Goal: Task Accomplishment & Management: Manage account settings

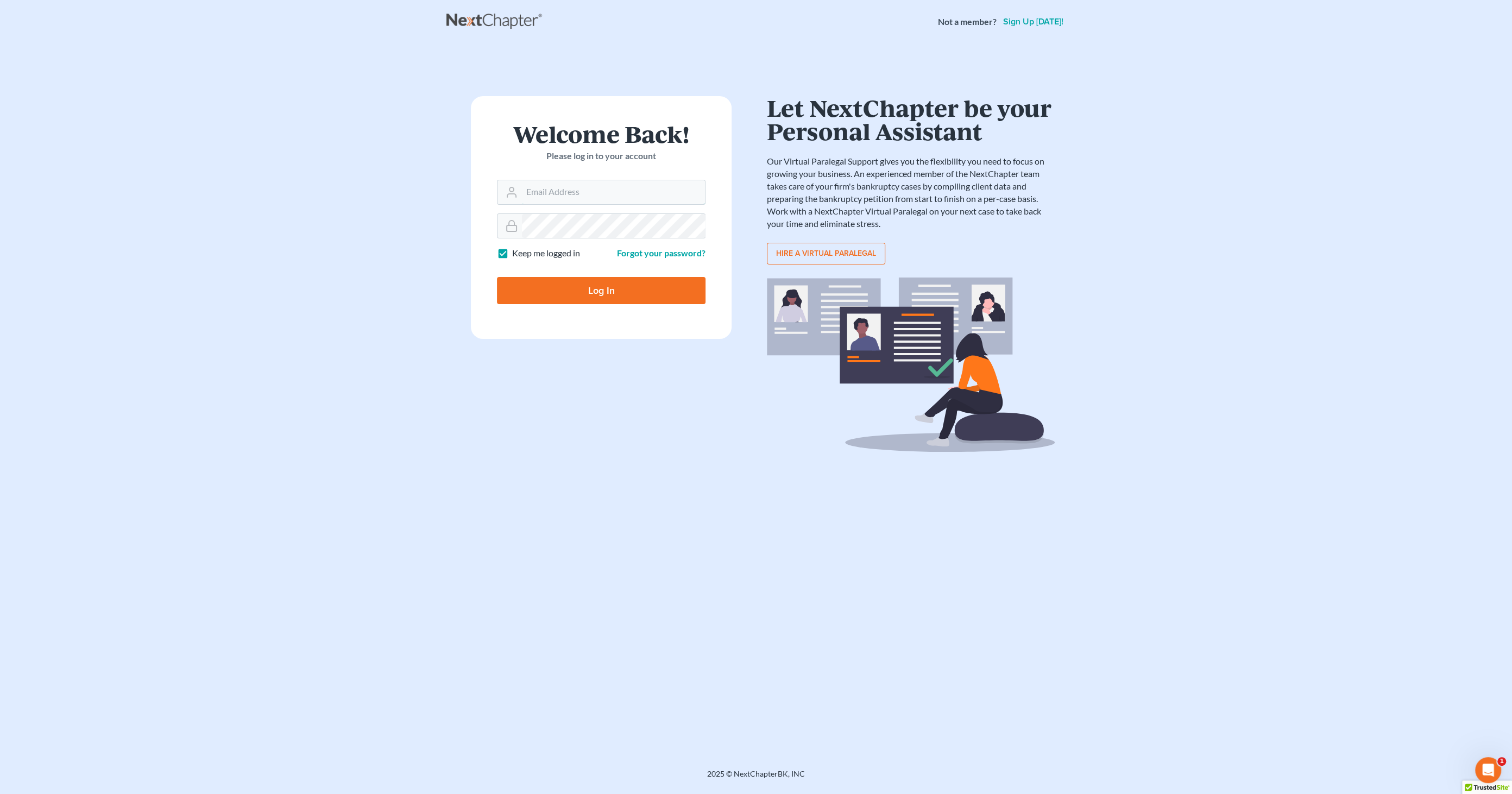
type input "[EMAIL_ADDRESS][DOMAIN_NAME]"
click at [574, 284] on input "Log In" at bounding box center [601, 290] width 208 height 27
type input "Thinking..."
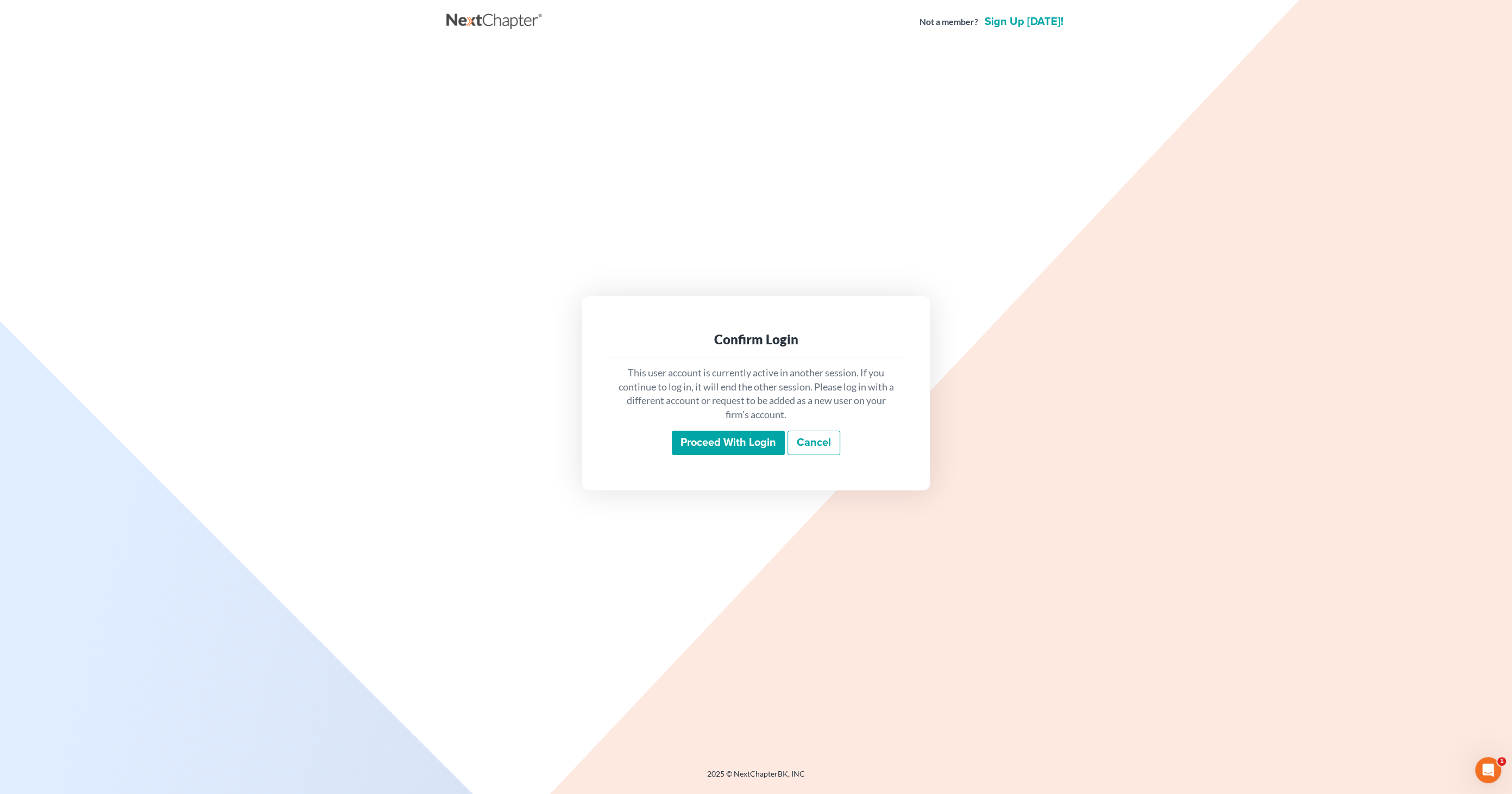
click at [745, 447] on input "Proceed with login" at bounding box center [728, 443] width 113 height 25
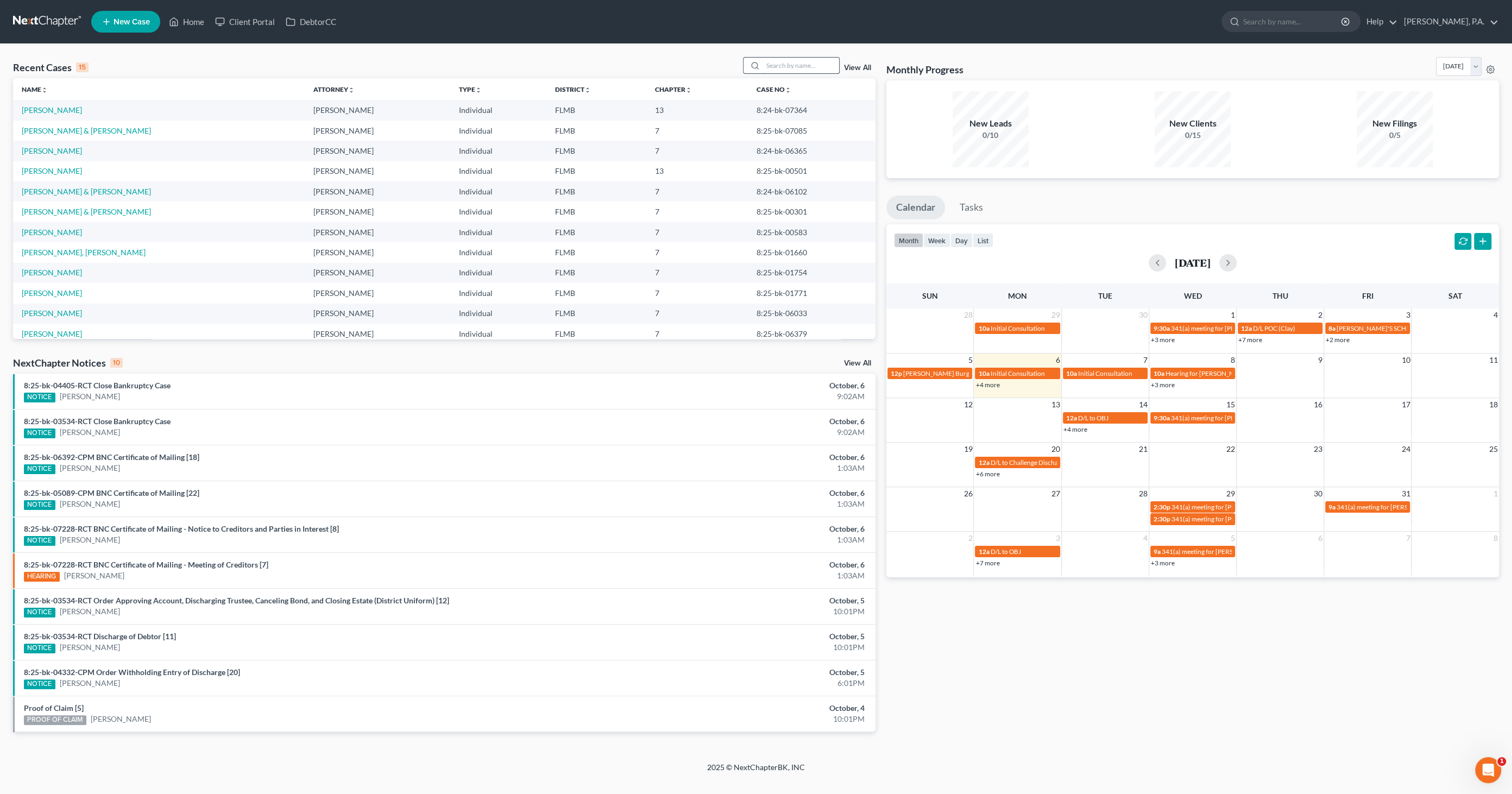
click at [781, 69] on input "search" at bounding box center [801, 65] width 76 height 16
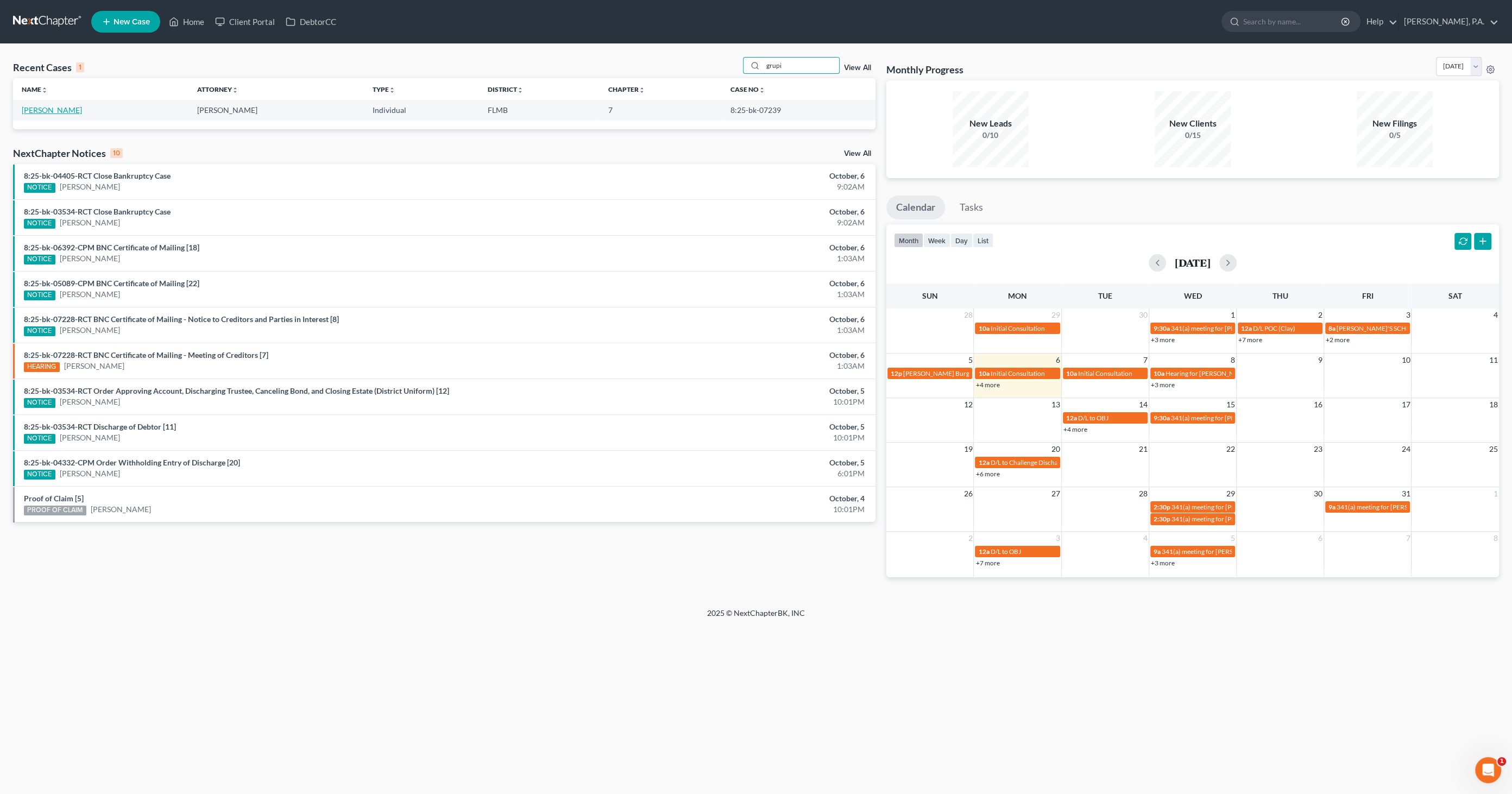
type input "grupi"
click at [51, 109] on link "[PERSON_NAME]" at bounding box center [52, 110] width 60 height 9
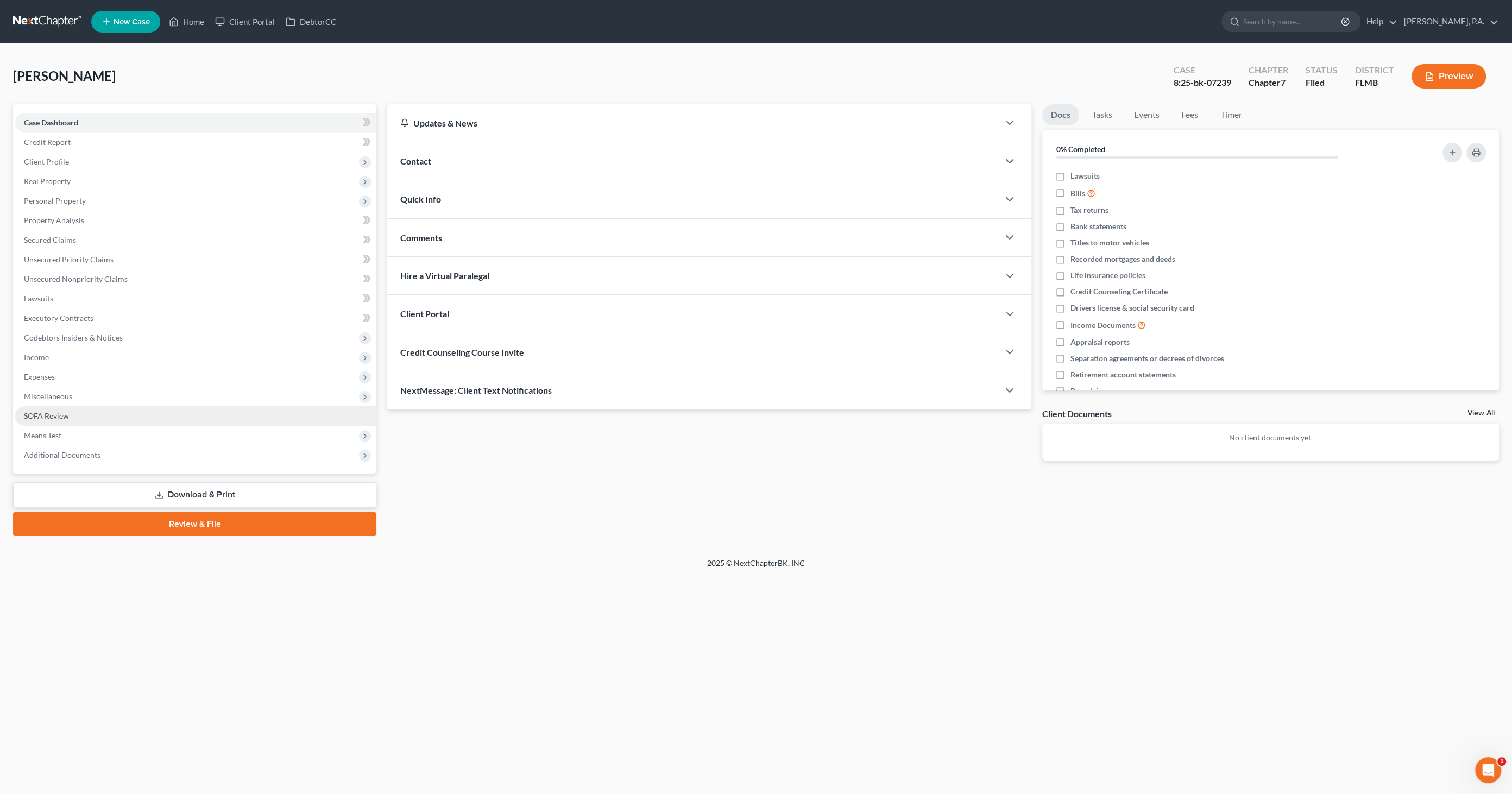
click at [39, 417] on span "SOFA Review" at bounding box center [46, 415] width 45 height 9
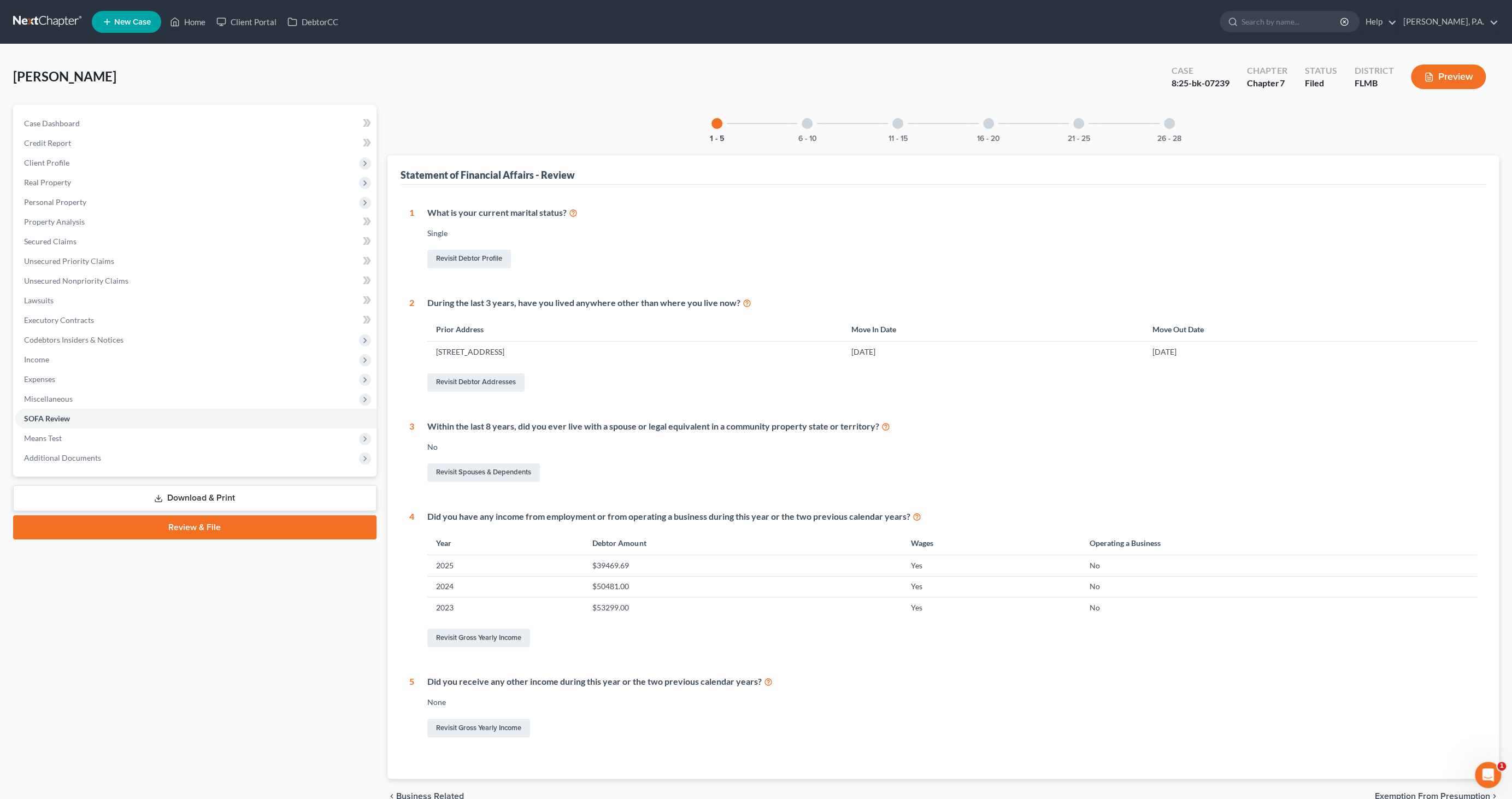
click at [987, 128] on div at bounding box center [989, 123] width 11 height 11
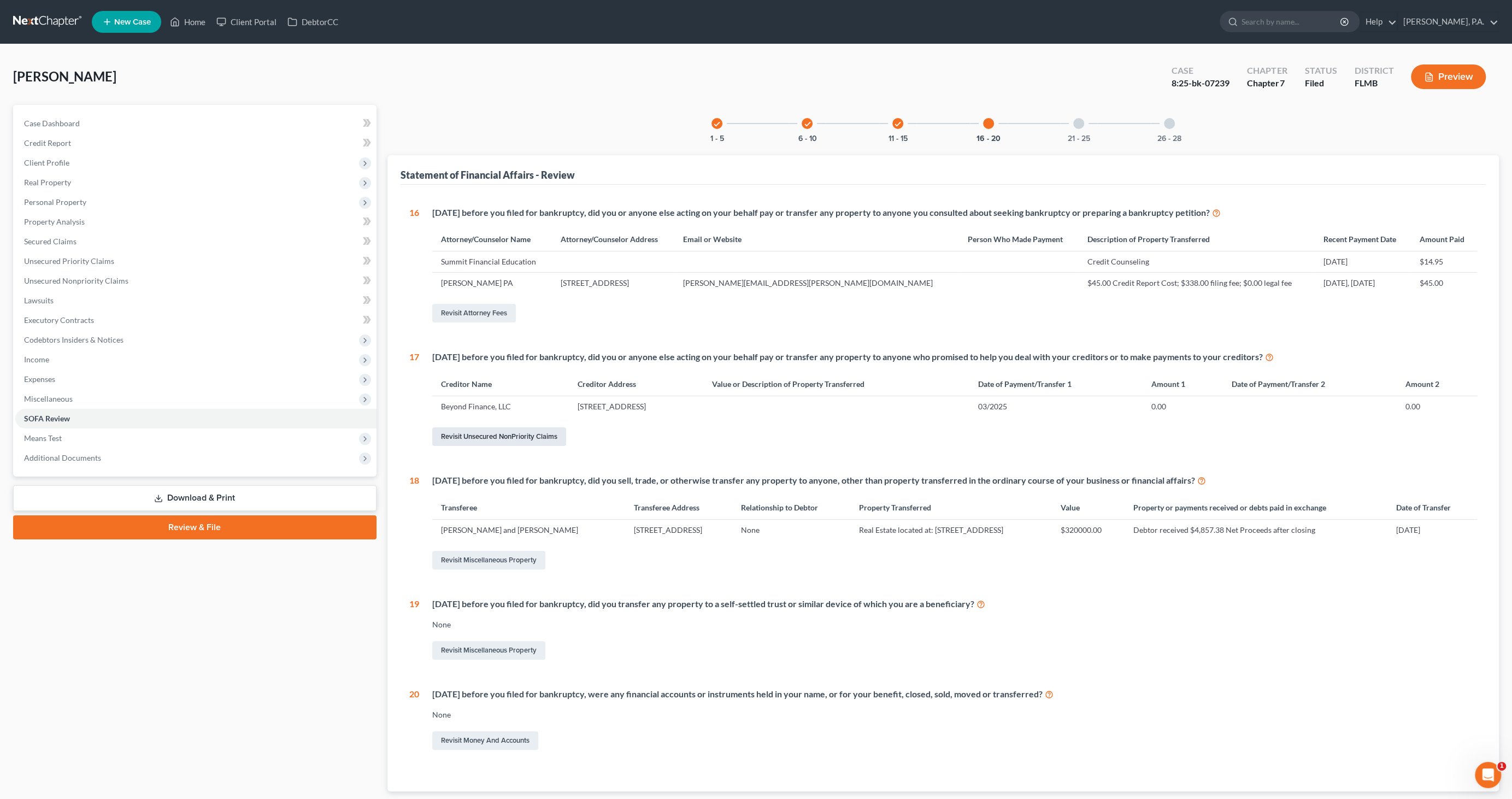
click at [489, 429] on link "Revisit Unsecured NonPriority Claims" at bounding box center [499, 436] width 134 height 18
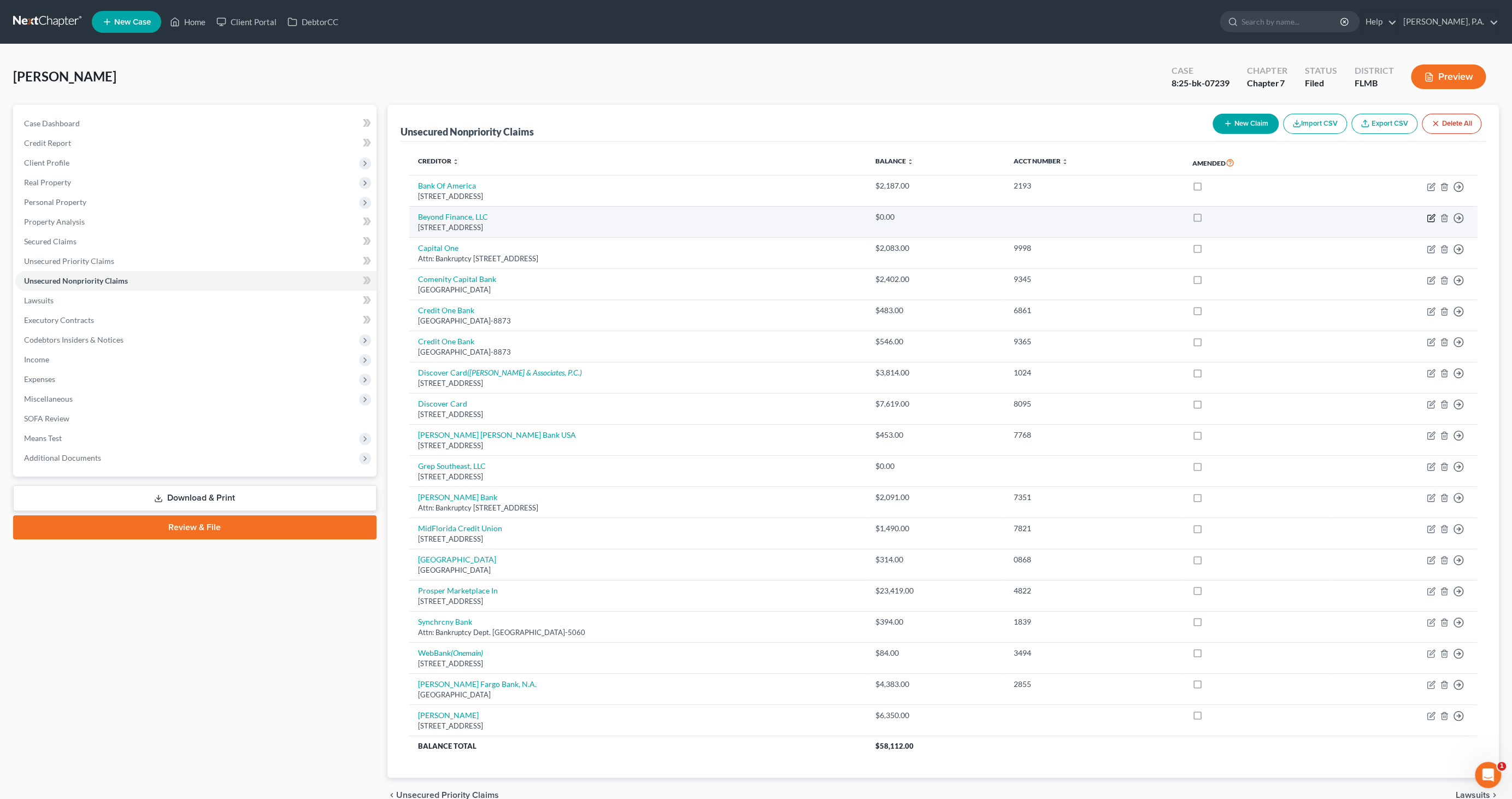
click at [1431, 216] on icon "button" at bounding box center [1431, 218] width 9 height 9
select select "45"
select select "16"
select select "0"
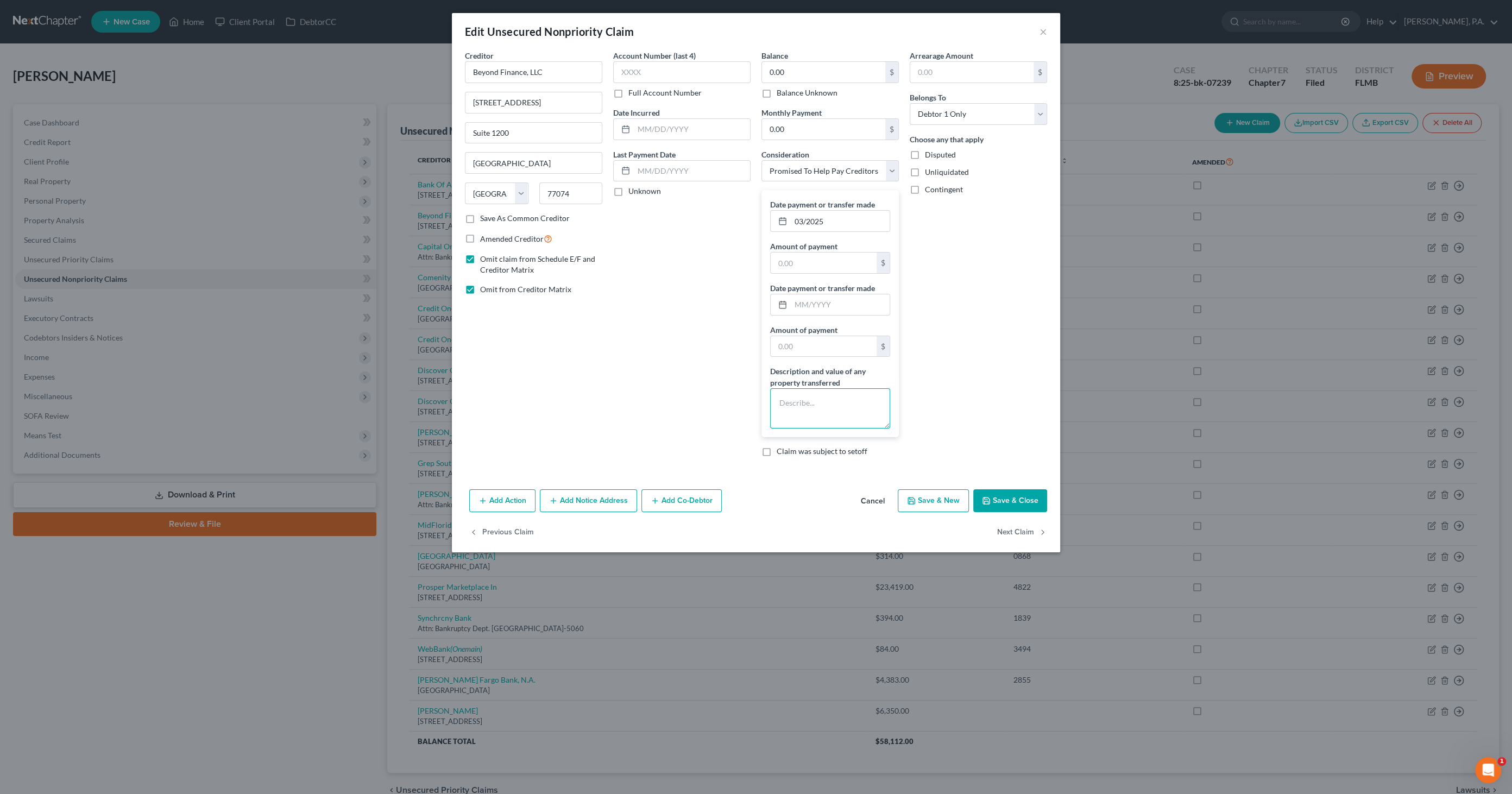
click at [797, 395] on textarea at bounding box center [830, 408] width 120 height 40
click at [811, 262] on input "text" at bounding box center [824, 262] width 106 height 21
type input "2,211.48"
click at [779, 397] on textarea at bounding box center [830, 408] width 120 height 40
type textarea "b"
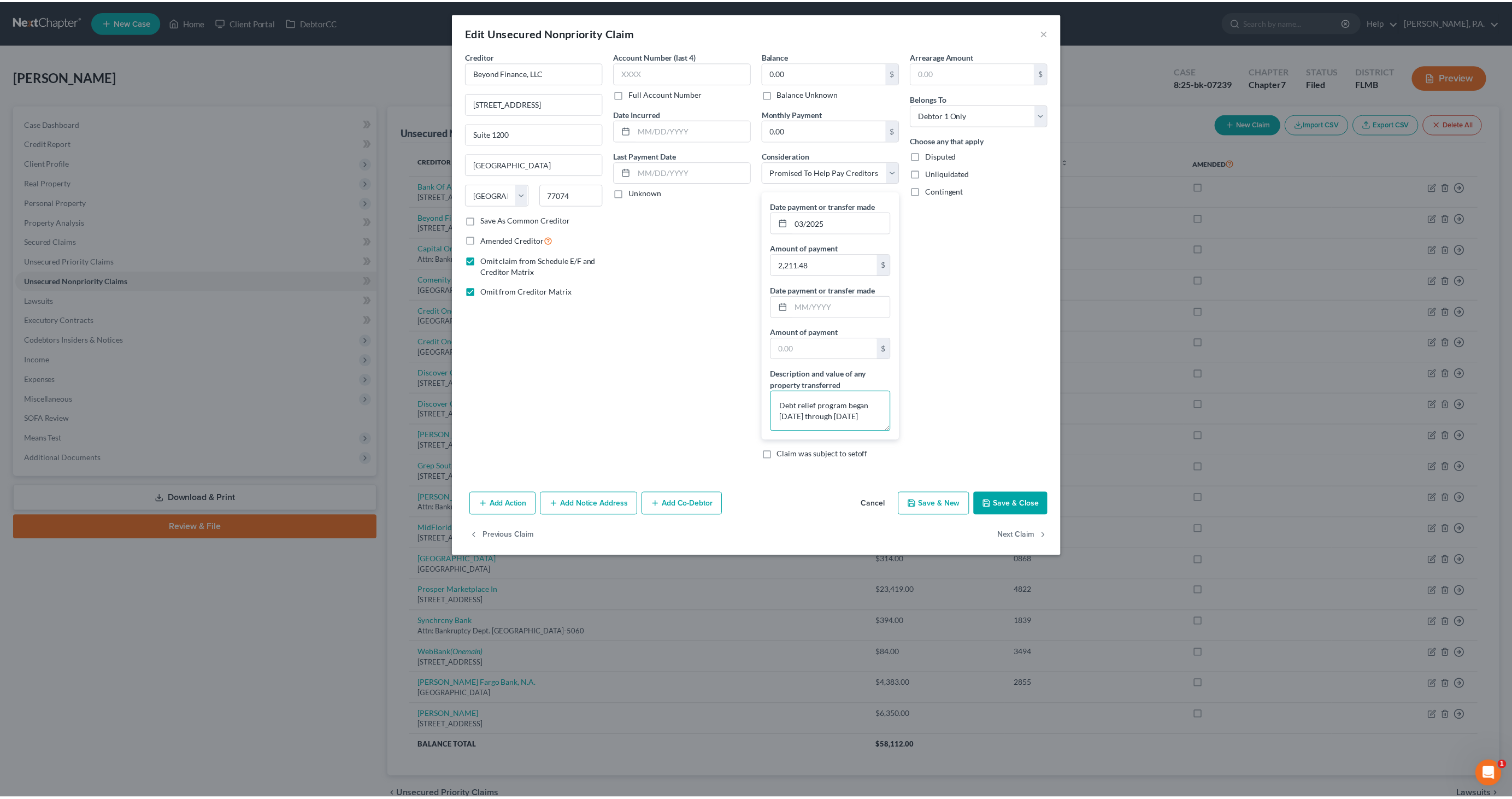
scroll to position [2, 0]
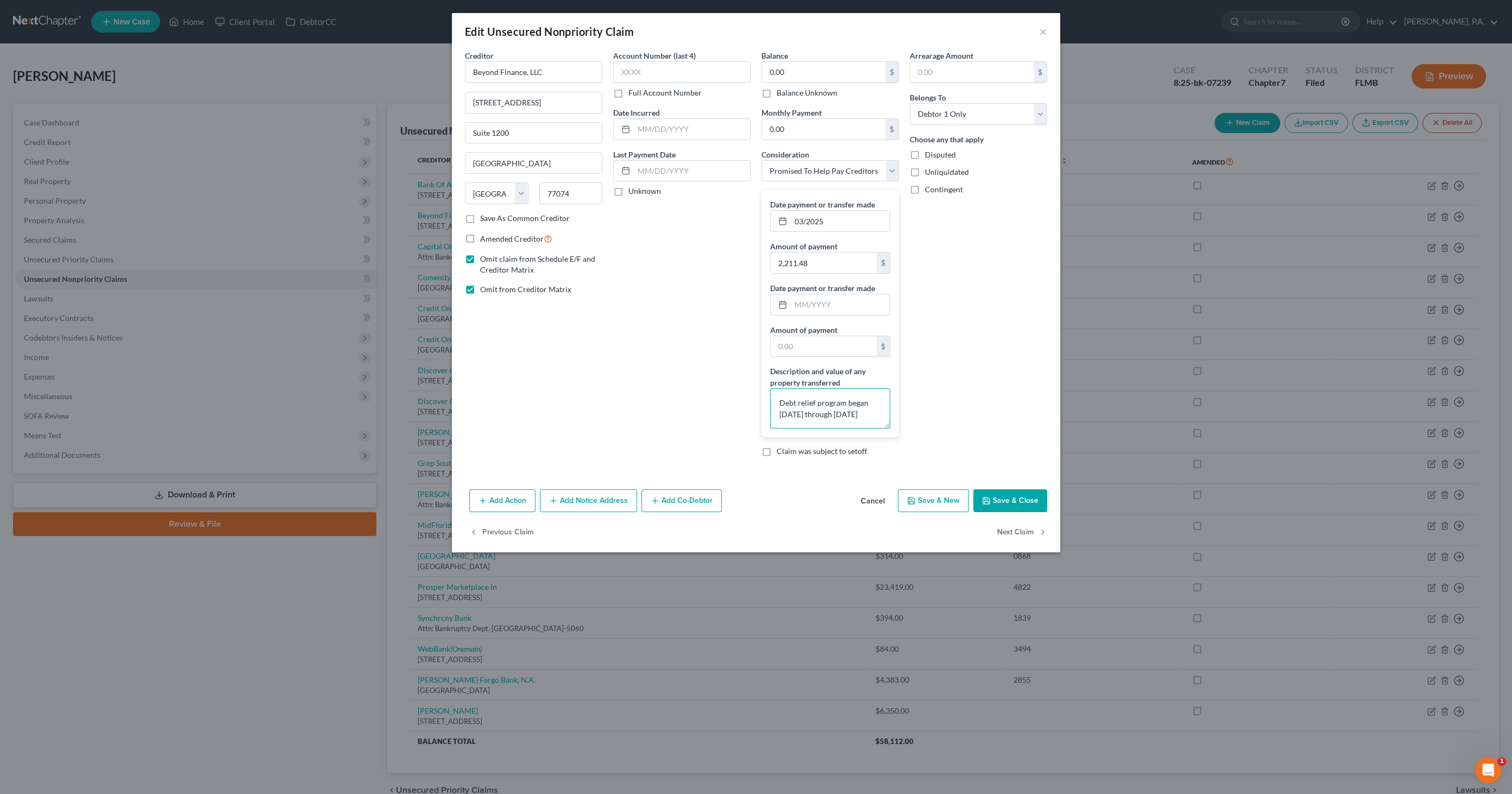
type textarea "Debt relief program began [DATE] through [DATE]"
click at [1027, 499] on button "Save & Close" at bounding box center [1010, 501] width 74 height 23
type input "0"
